Goal: Check status: Check status

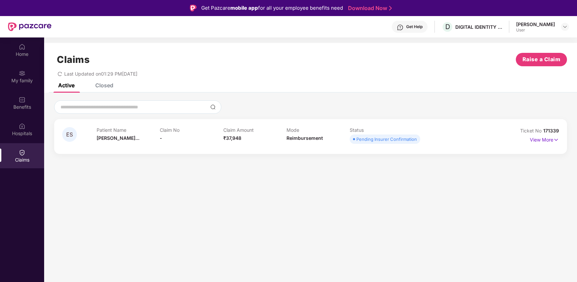
scroll to position [37, 0]
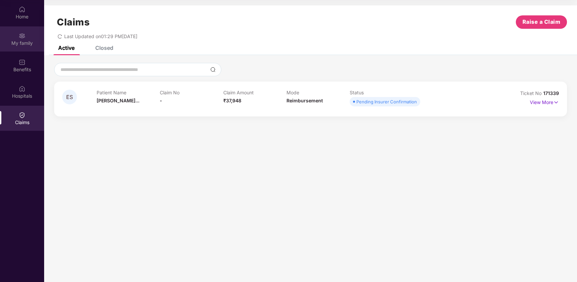
click at [22, 43] on div "My family" at bounding box center [22, 43] width 44 height 7
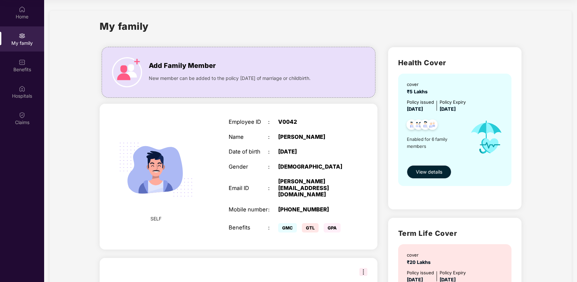
click at [428, 170] on span "View details" at bounding box center [429, 171] width 26 height 7
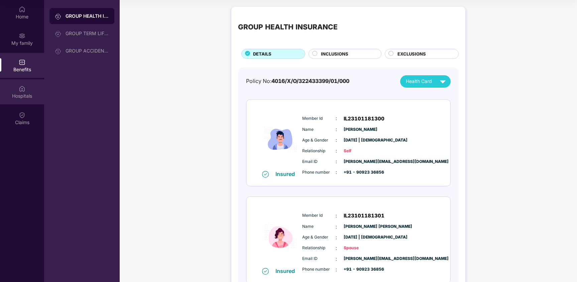
click at [21, 90] on img at bounding box center [22, 88] width 7 height 7
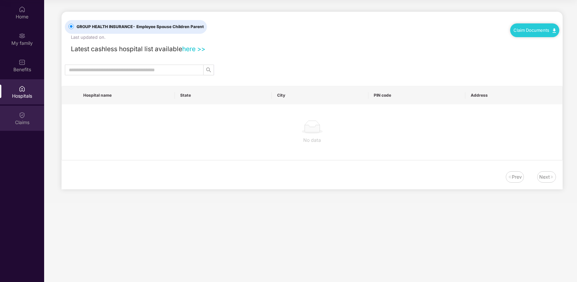
click at [13, 113] on div "Claims" at bounding box center [22, 118] width 44 height 25
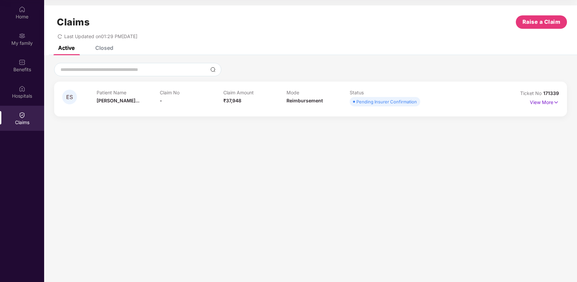
click at [310, 46] on div "Active Closed" at bounding box center [310, 50] width 533 height 9
